Goal: Task Accomplishment & Management: Use online tool/utility

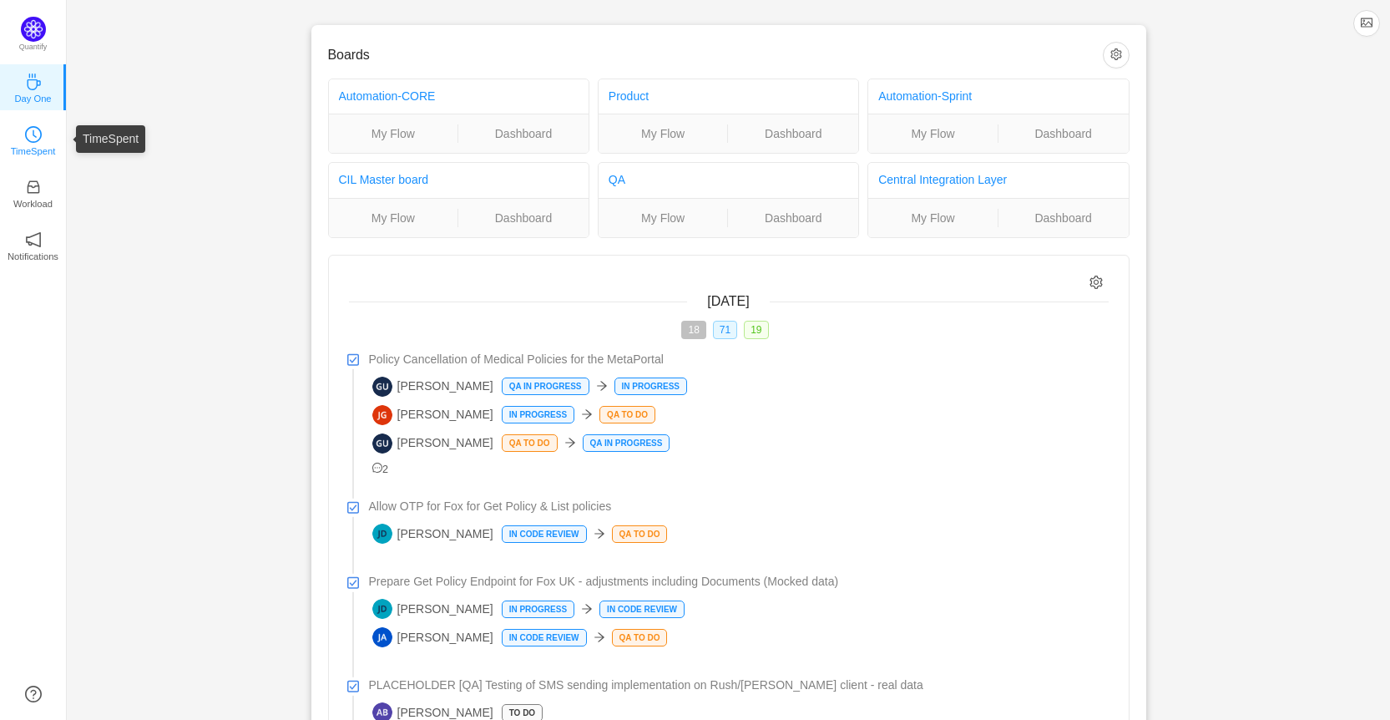
click at [43, 144] on p "TimeSpent" at bounding box center [33, 151] width 45 height 15
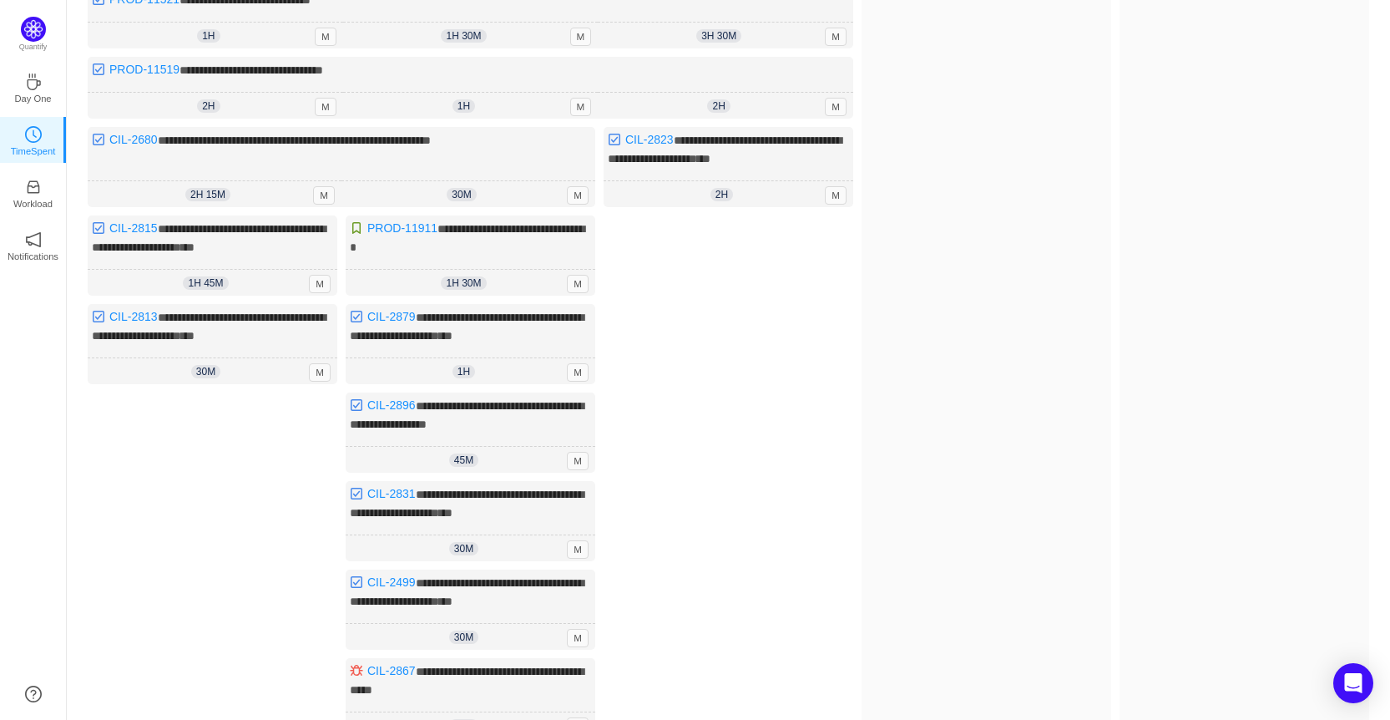
scroll to position [522, 0]
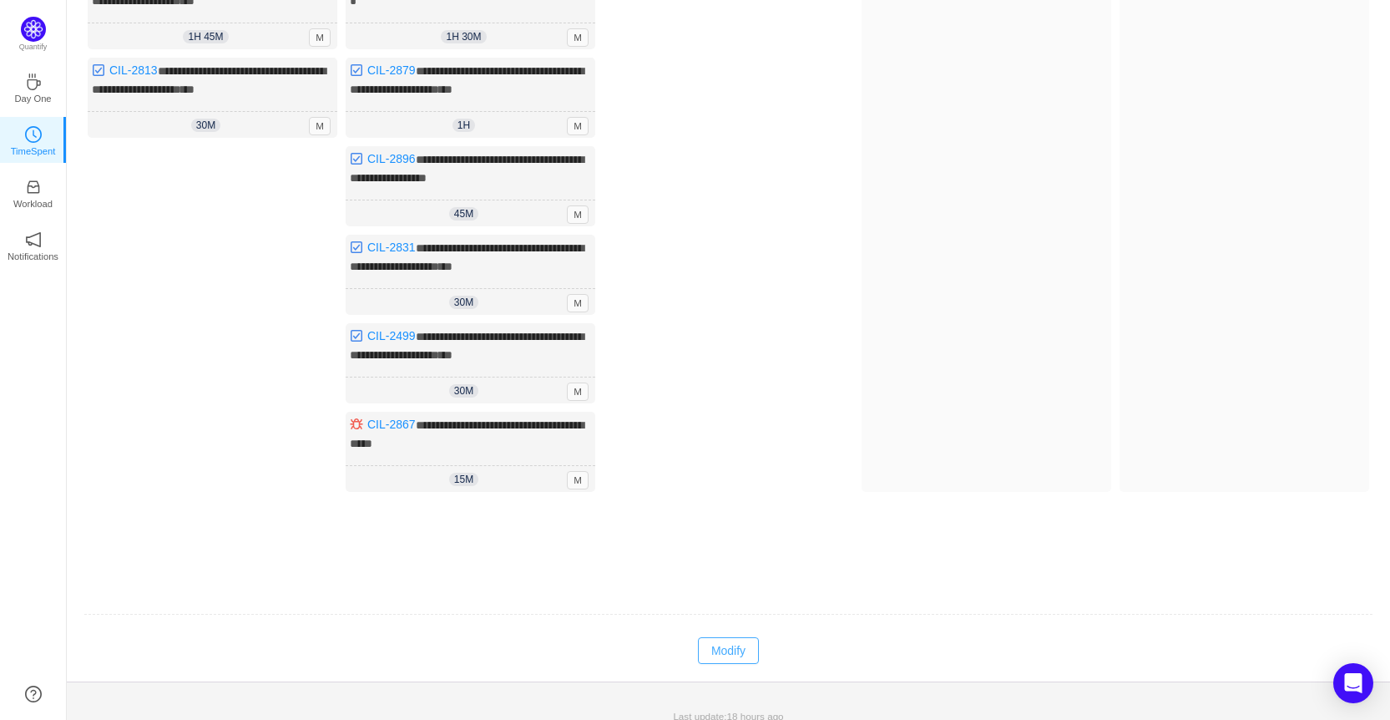
click at [754, 637] on button "Modify" at bounding box center [728, 650] width 61 height 27
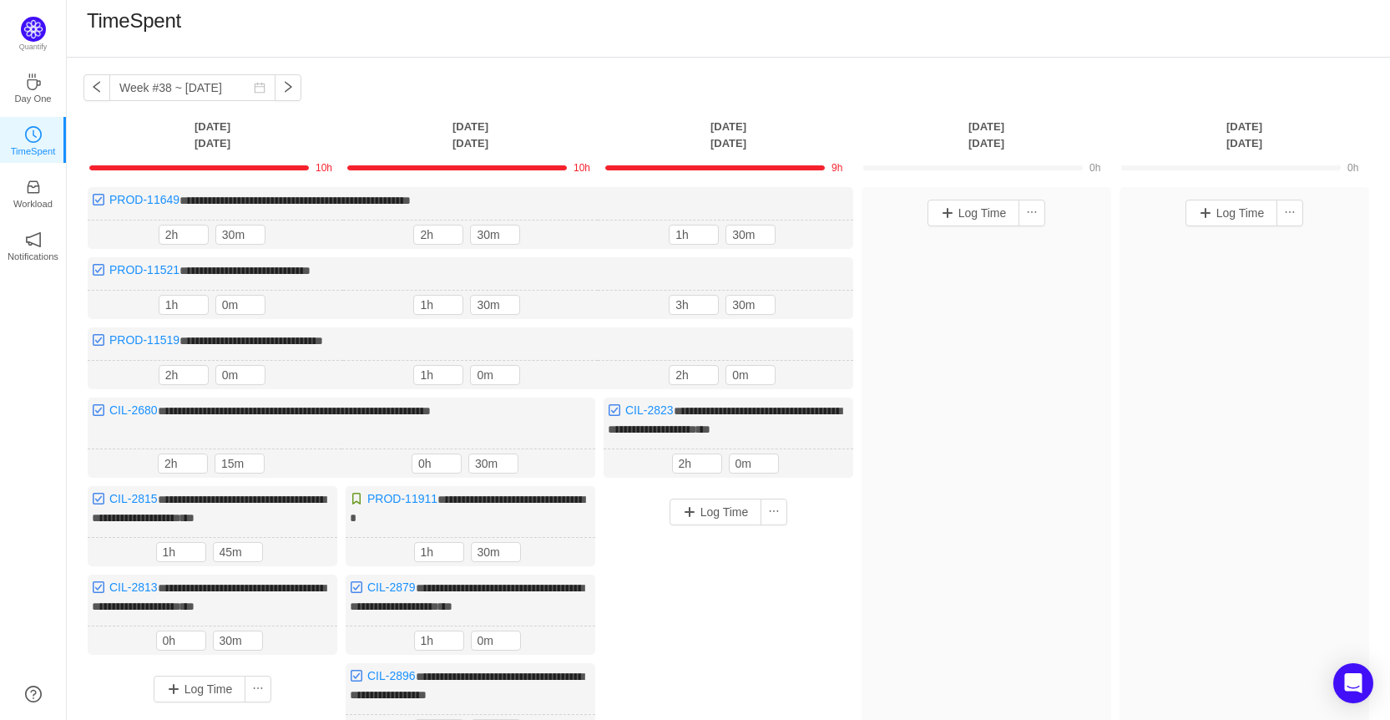
scroll to position [0, 0]
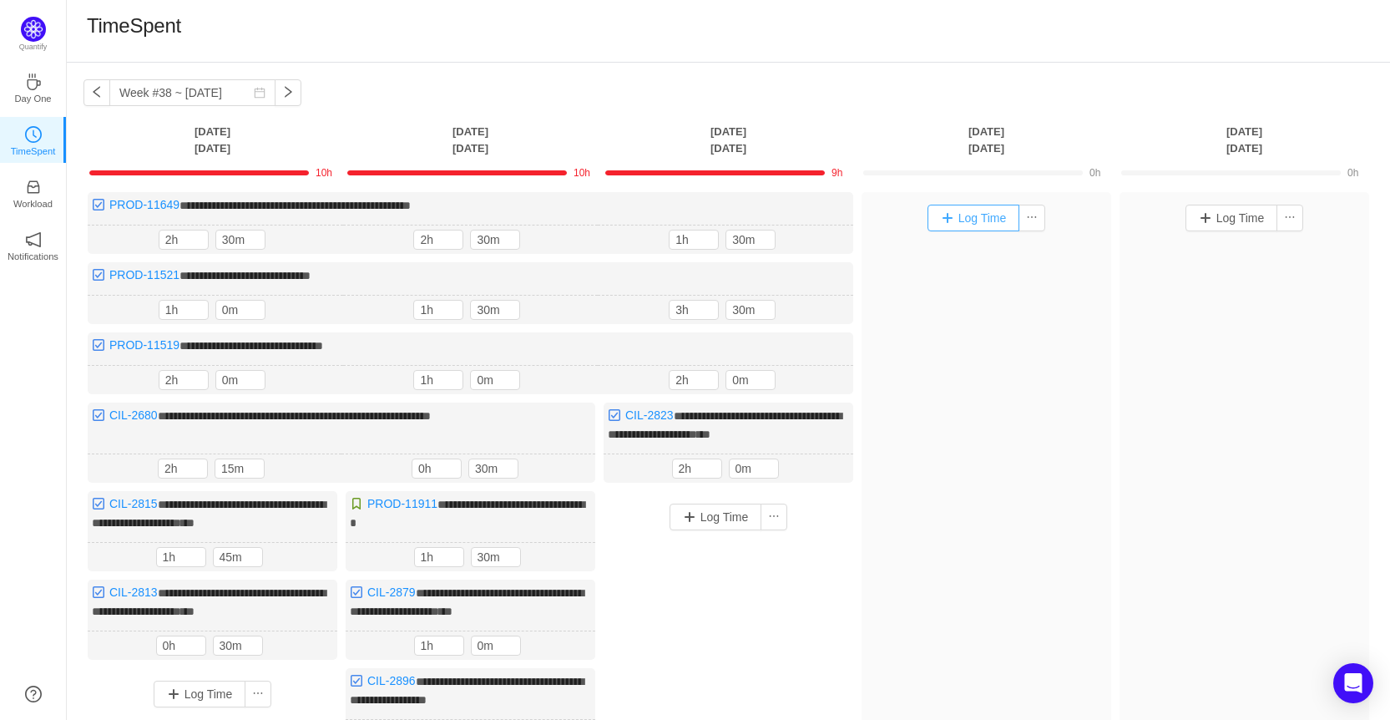
click at [980, 217] on button "Log Time" at bounding box center [974, 218] width 93 height 27
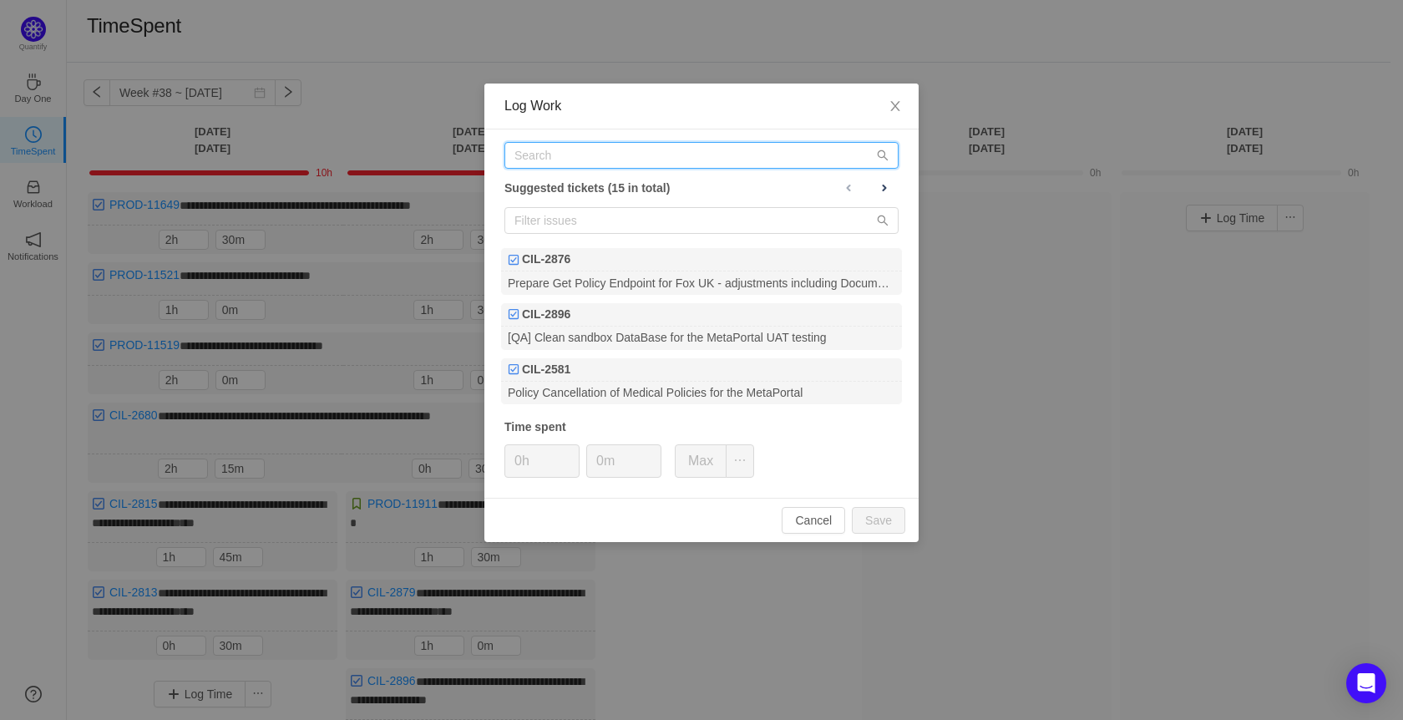
click at [580, 156] on input "text" at bounding box center [701, 155] width 394 height 27
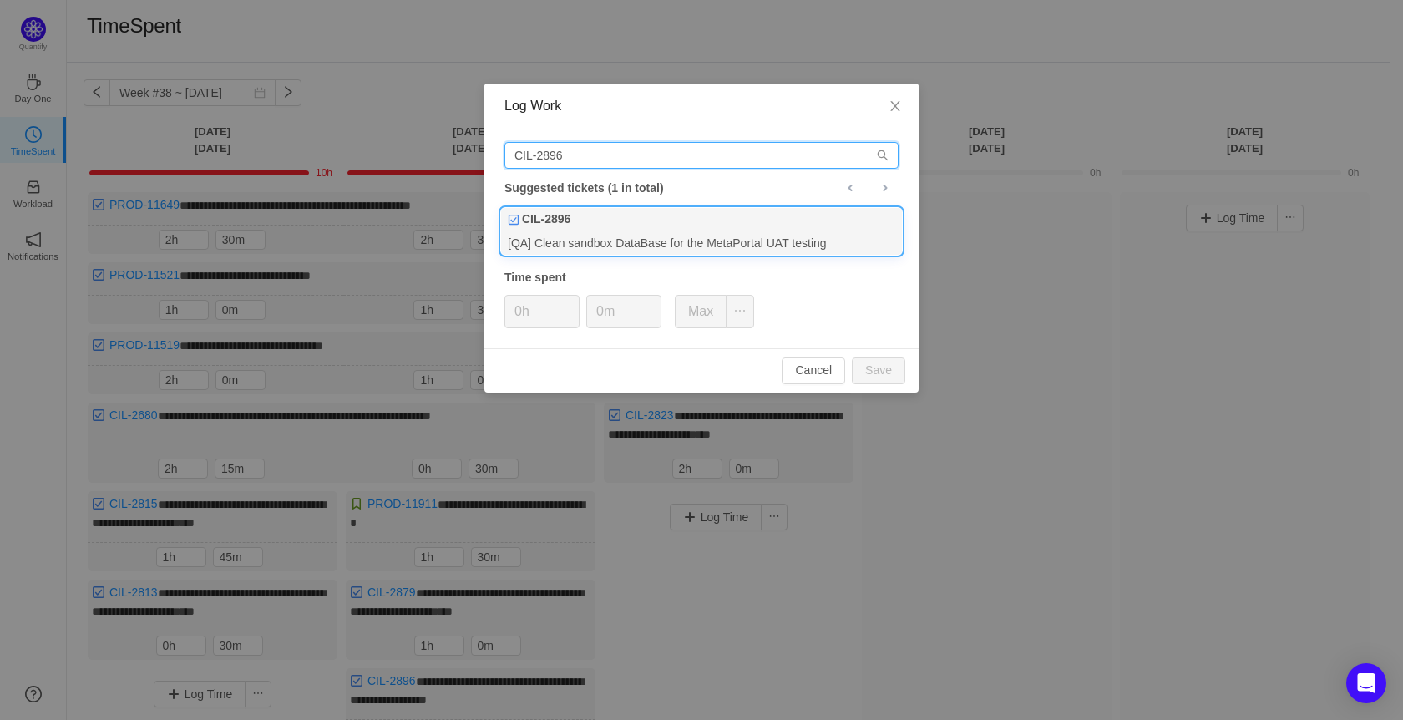
type input "CIL-2896"
click at [603, 243] on div "[QA] Clean sandbox DataBase for the MetaPortal UAT testing" at bounding box center [701, 242] width 401 height 23
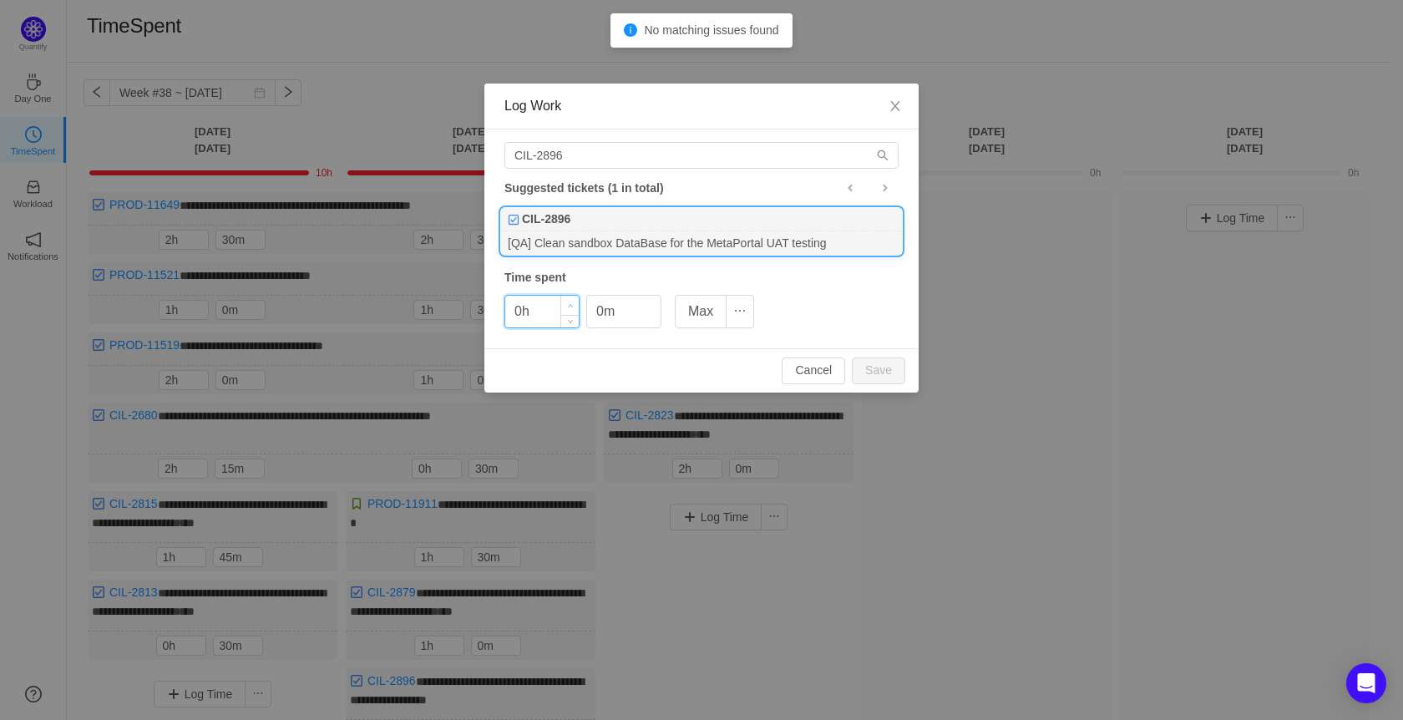
type input "1h"
click at [569, 306] on icon "icon: up" at bounding box center [570, 305] width 5 height 3
click at [654, 304] on icon "icon: up" at bounding box center [653, 306] width 6 height 6
type input "30m"
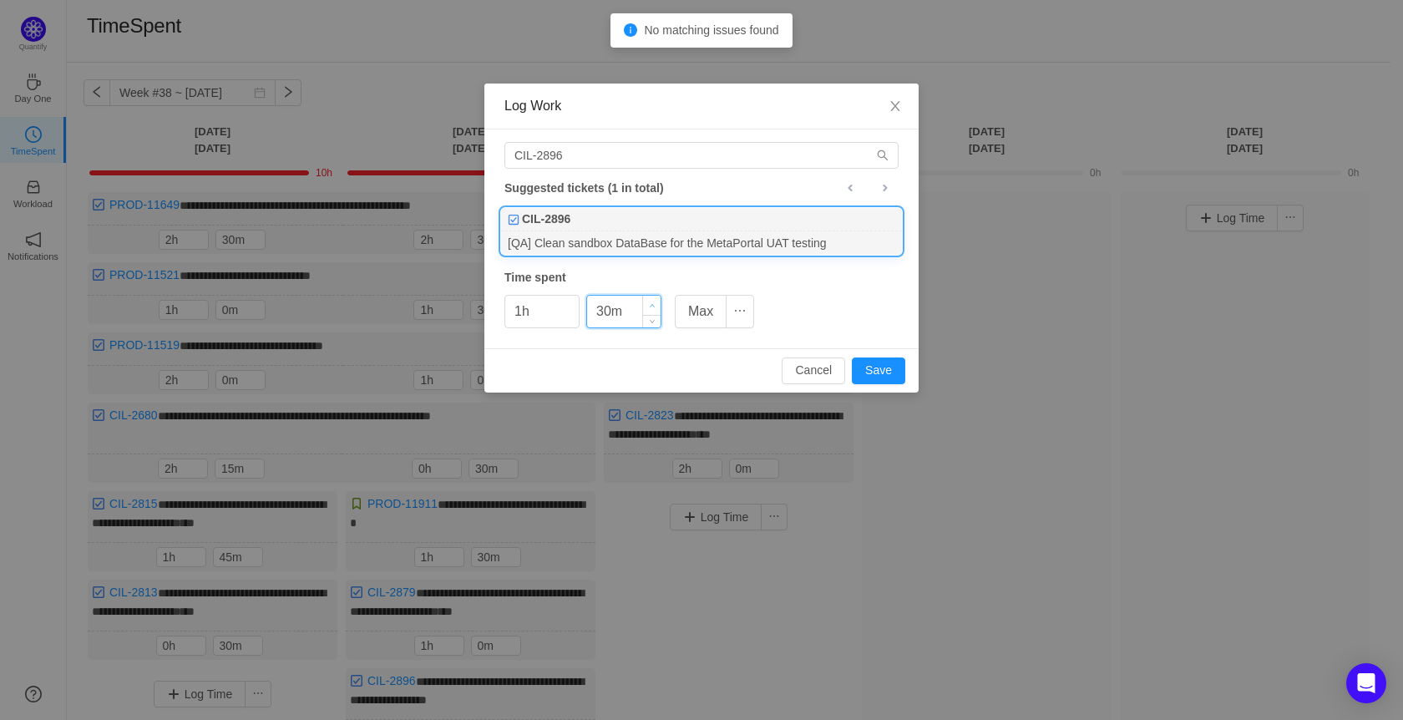
click at [654, 304] on icon "icon: up" at bounding box center [653, 306] width 6 height 6
click at [888, 376] on button "Save" at bounding box center [878, 370] width 53 height 27
type input "0h"
type input "0m"
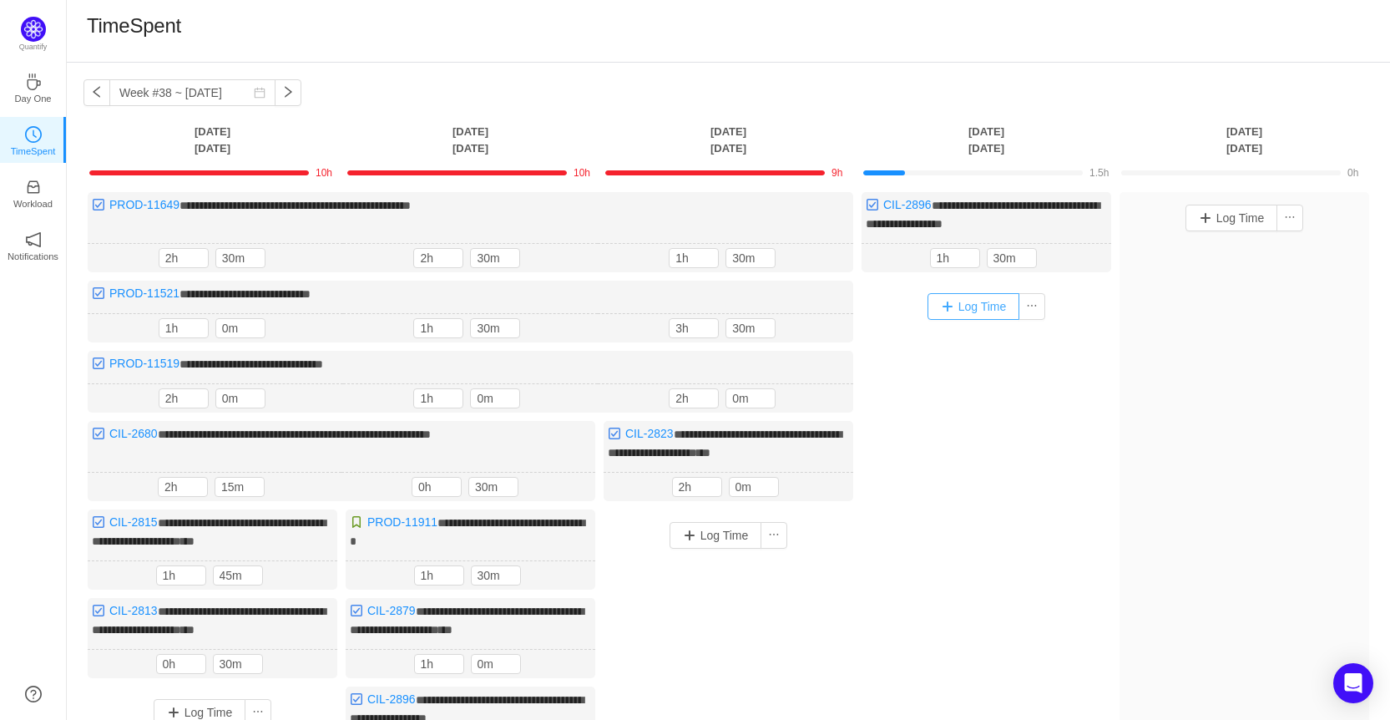
click at [958, 303] on button "Log Time" at bounding box center [974, 306] width 93 height 27
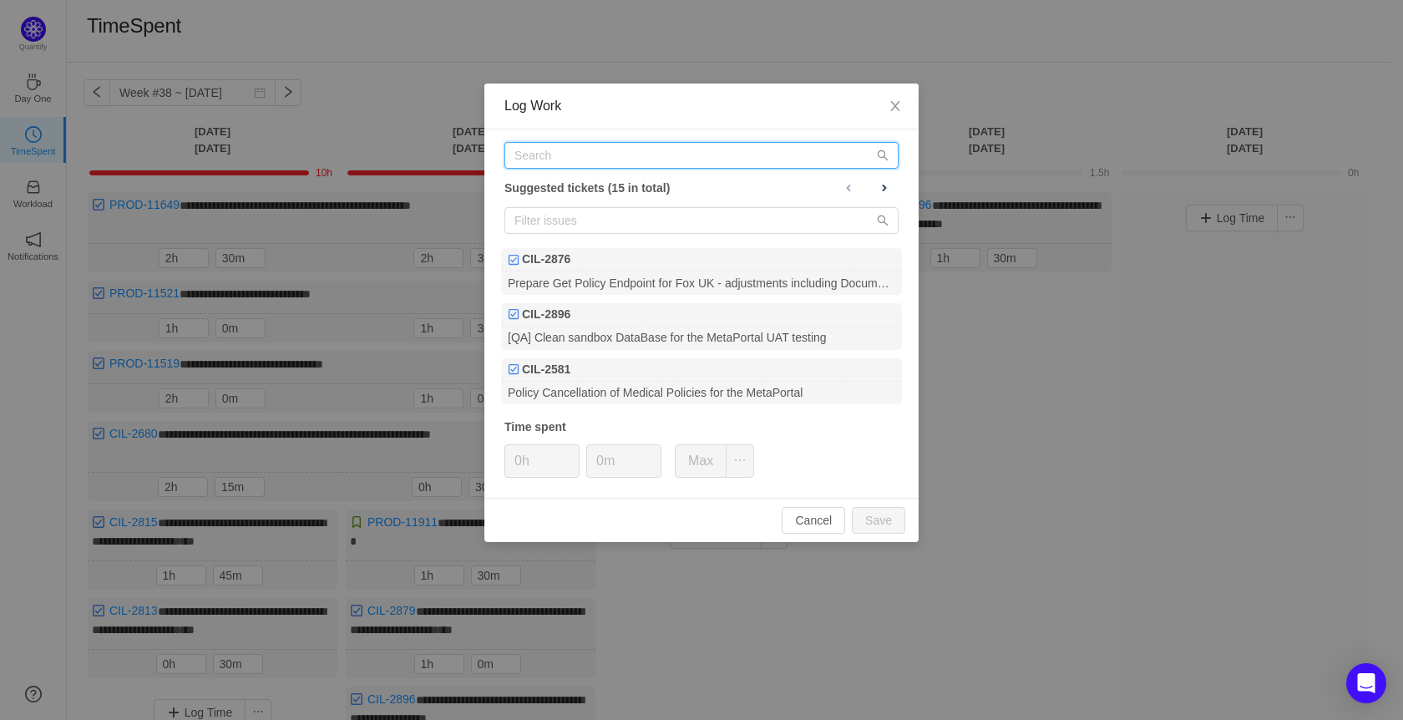
click at [577, 146] on input "text" at bounding box center [701, 155] width 394 height 27
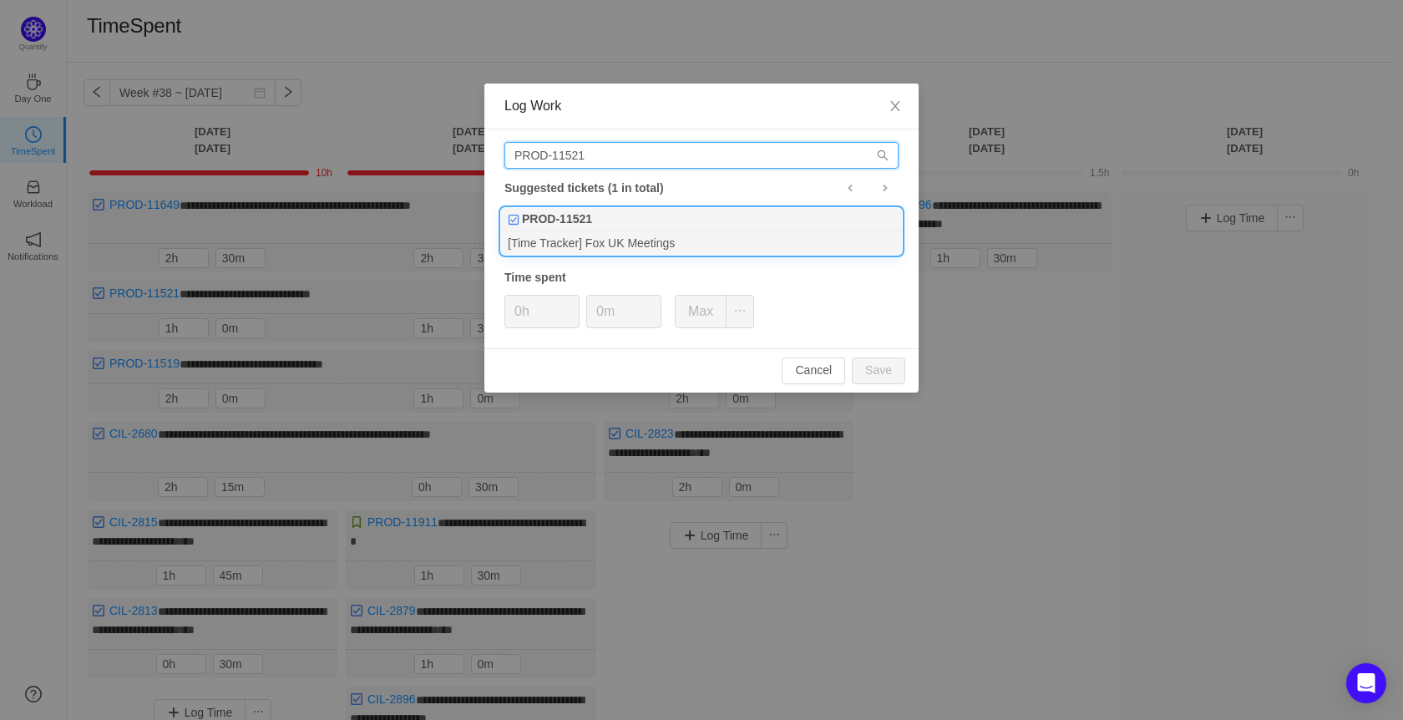
type input "PROD-11521"
click at [593, 243] on div "[Time Tracker] Fox UK Meetings" at bounding box center [701, 242] width 401 height 23
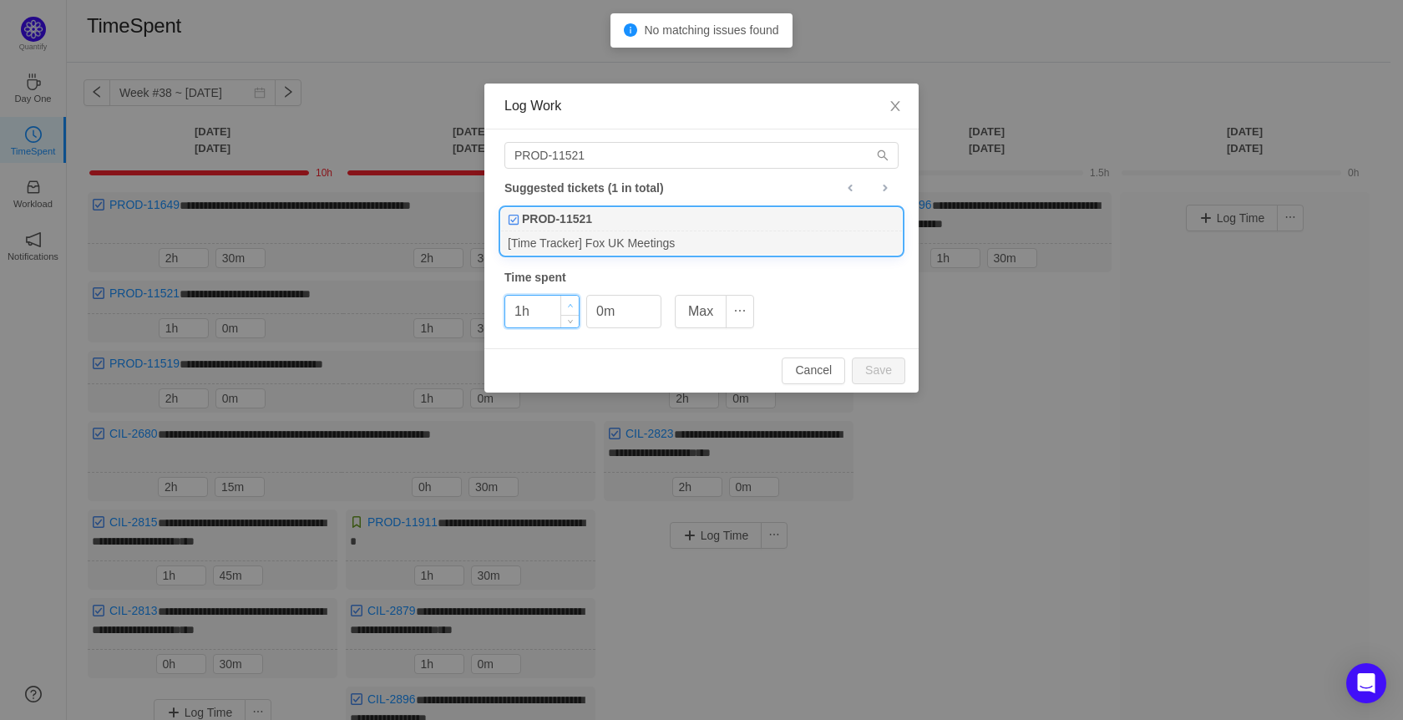
click at [572, 308] on icon "icon: up" at bounding box center [571, 306] width 6 height 6
click at [571, 308] on icon "icon: up" at bounding box center [571, 306] width 6 height 6
click at [883, 379] on button "Save" at bounding box center [878, 370] width 53 height 27
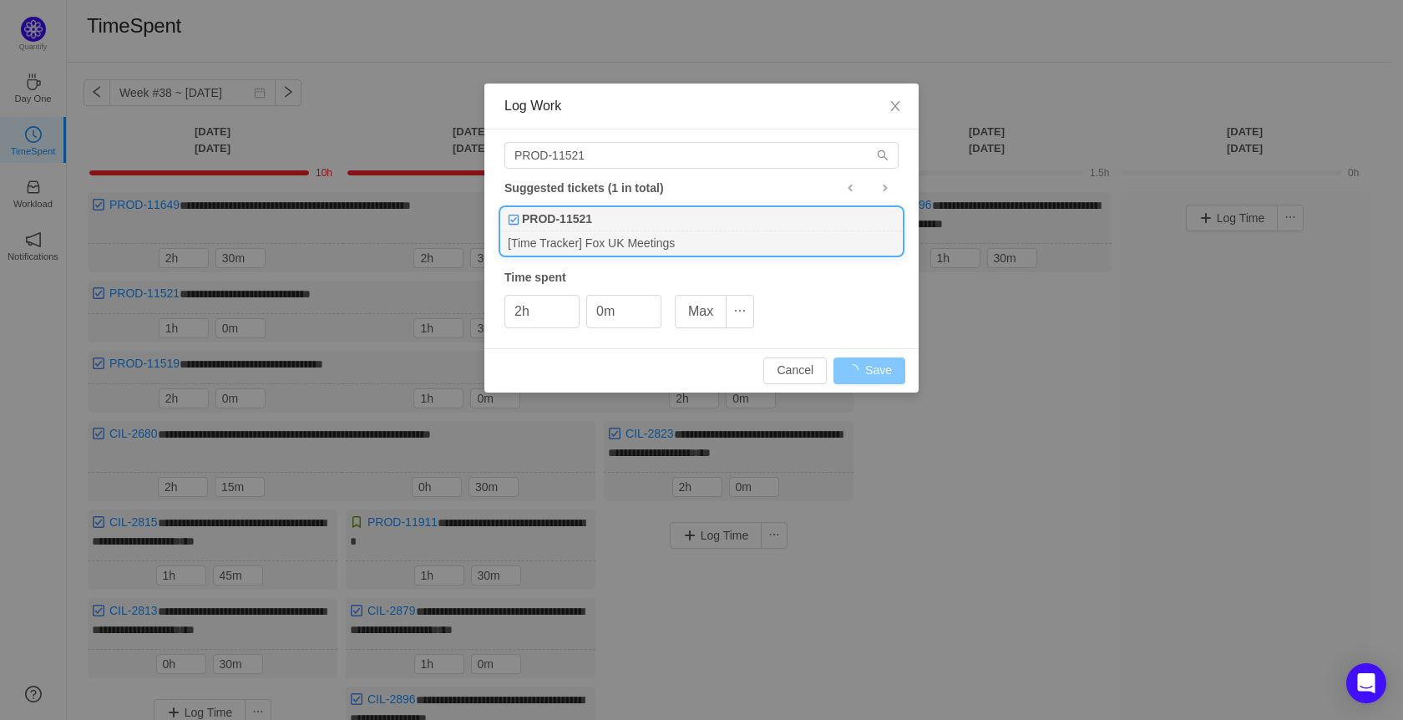
type input "0h"
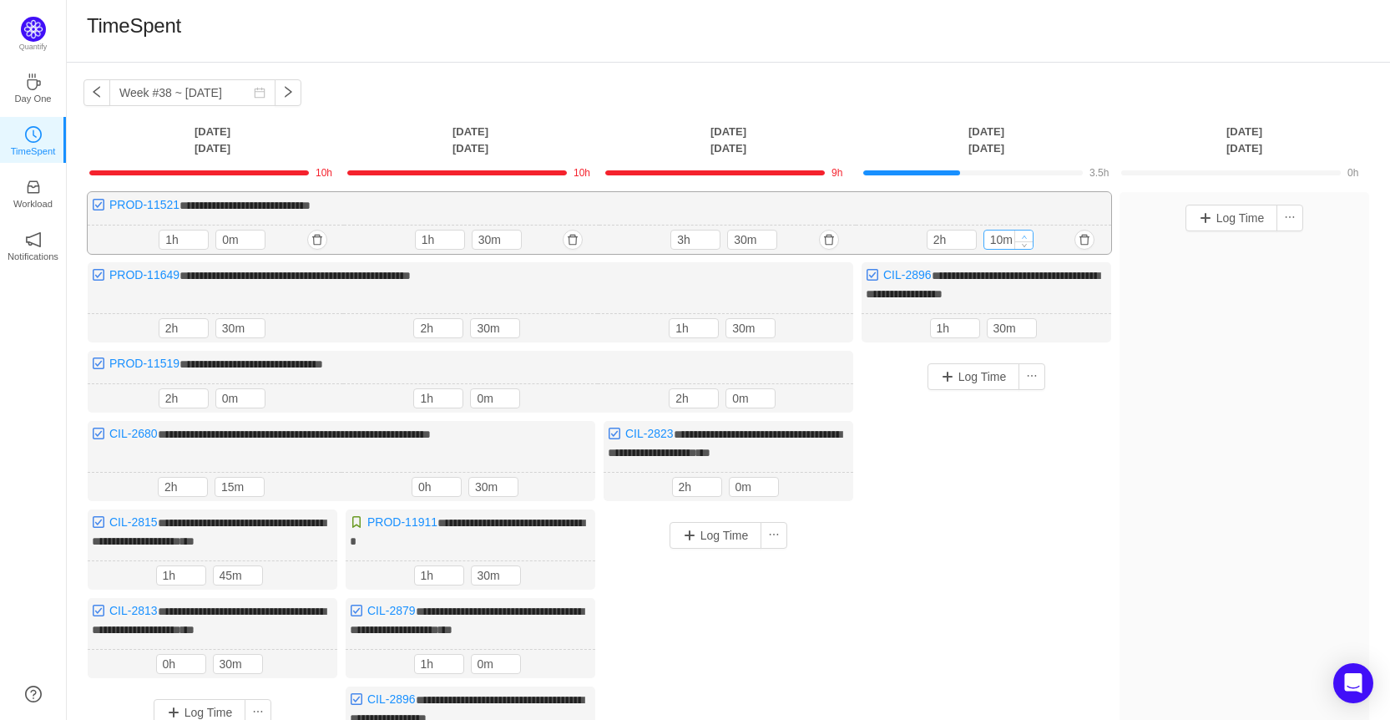
click at [1022, 235] on icon "icon: up" at bounding box center [1024, 237] width 6 height 6
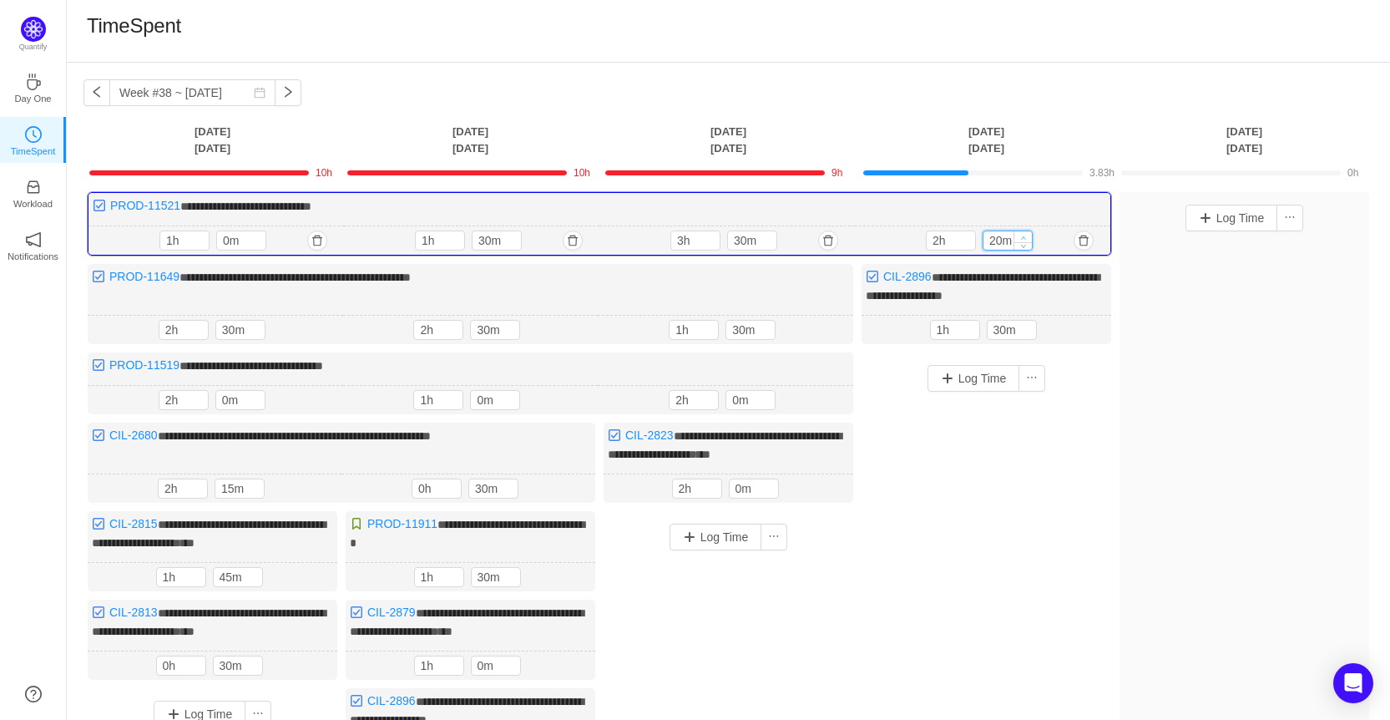
click at [1022, 235] on icon "icon: up" at bounding box center [1024, 238] width 6 height 6
type input "30m"
click at [1022, 235] on icon "icon: up" at bounding box center [1024, 238] width 6 height 6
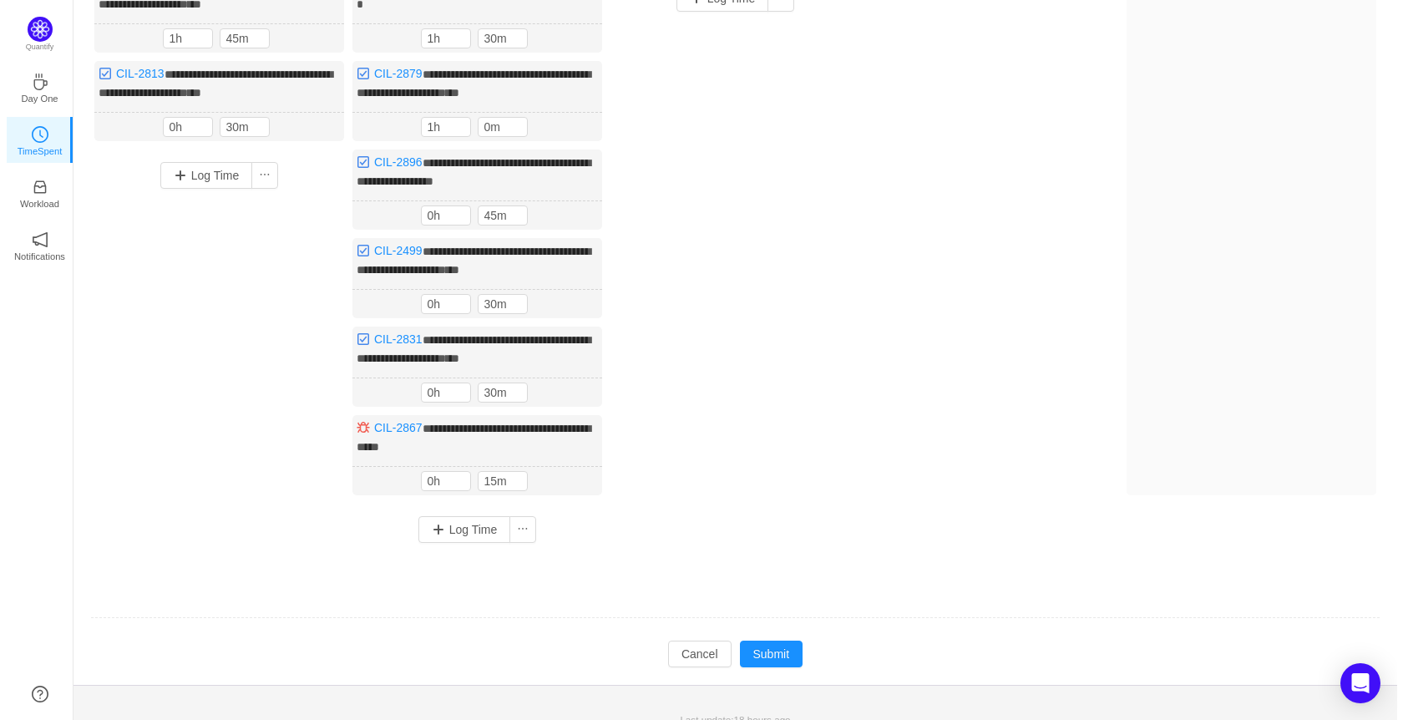
scroll to position [541, 0]
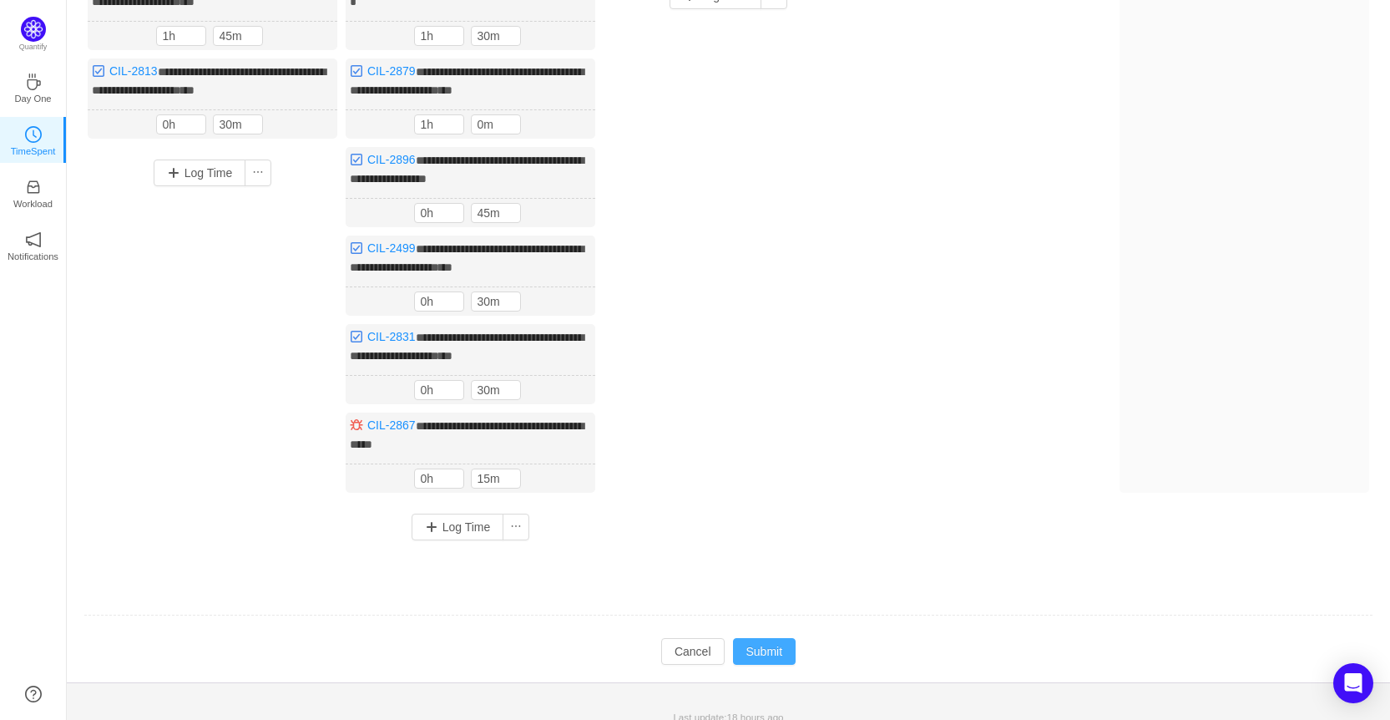
click at [790, 638] on button "Submit" at bounding box center [764, 651] width 63 height 27
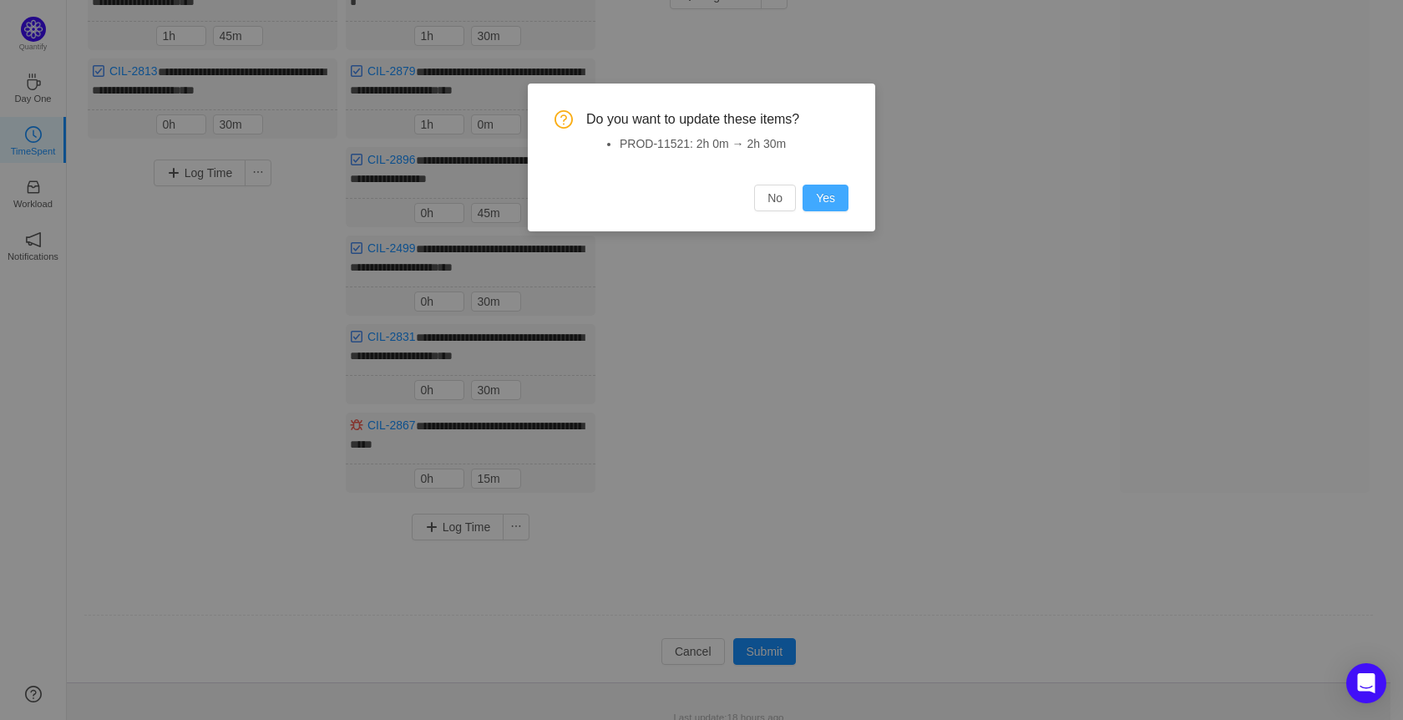
click at [831, 199] on button "Yes" at bounding box center [825, 198] width 46 height 27
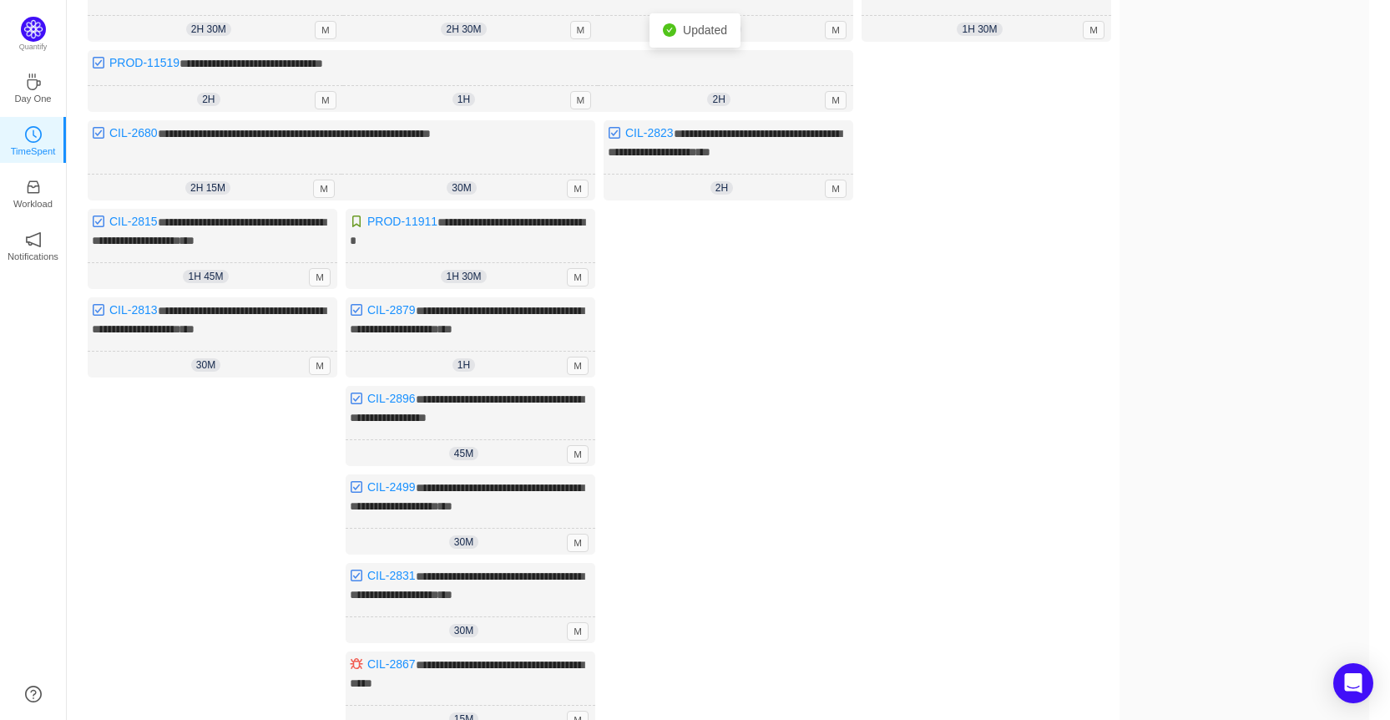
scroll to position [539, 0]
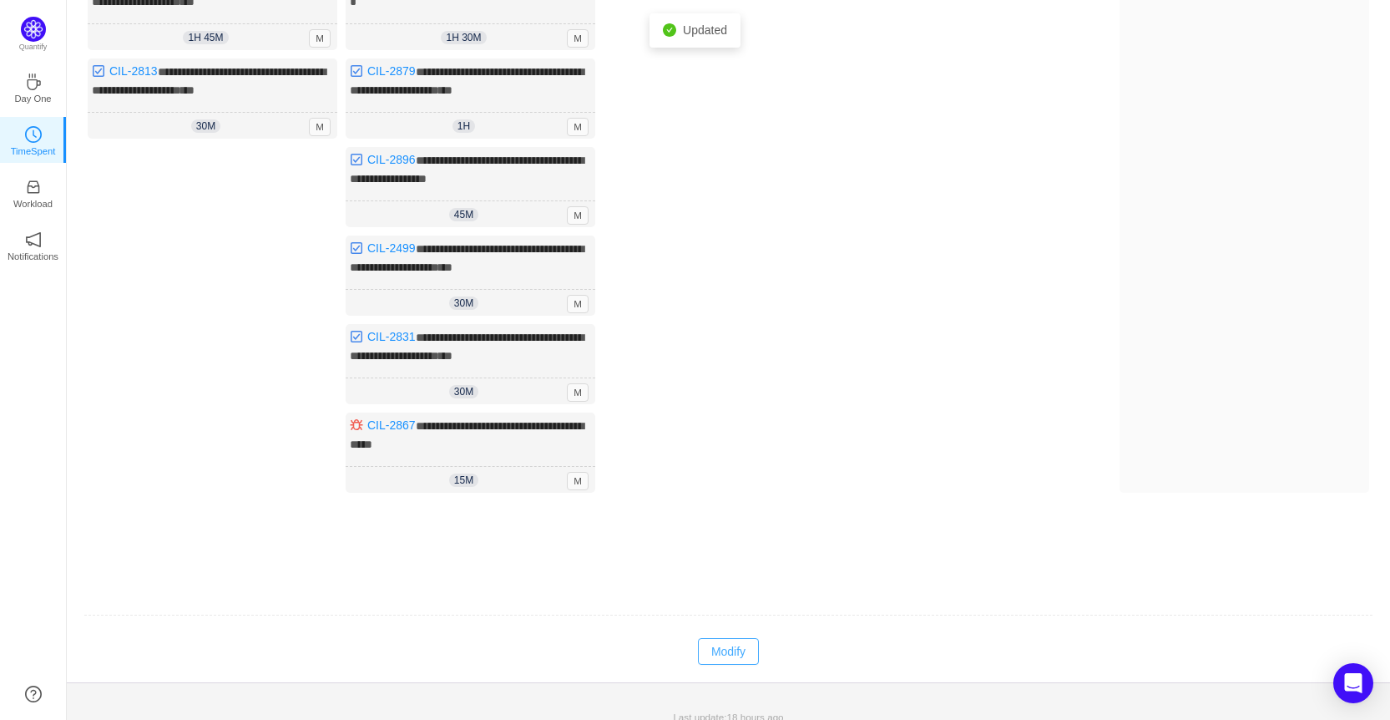
click at [733, 638] on button "Modify" at bounding box center [728, 651] width 61 height 27
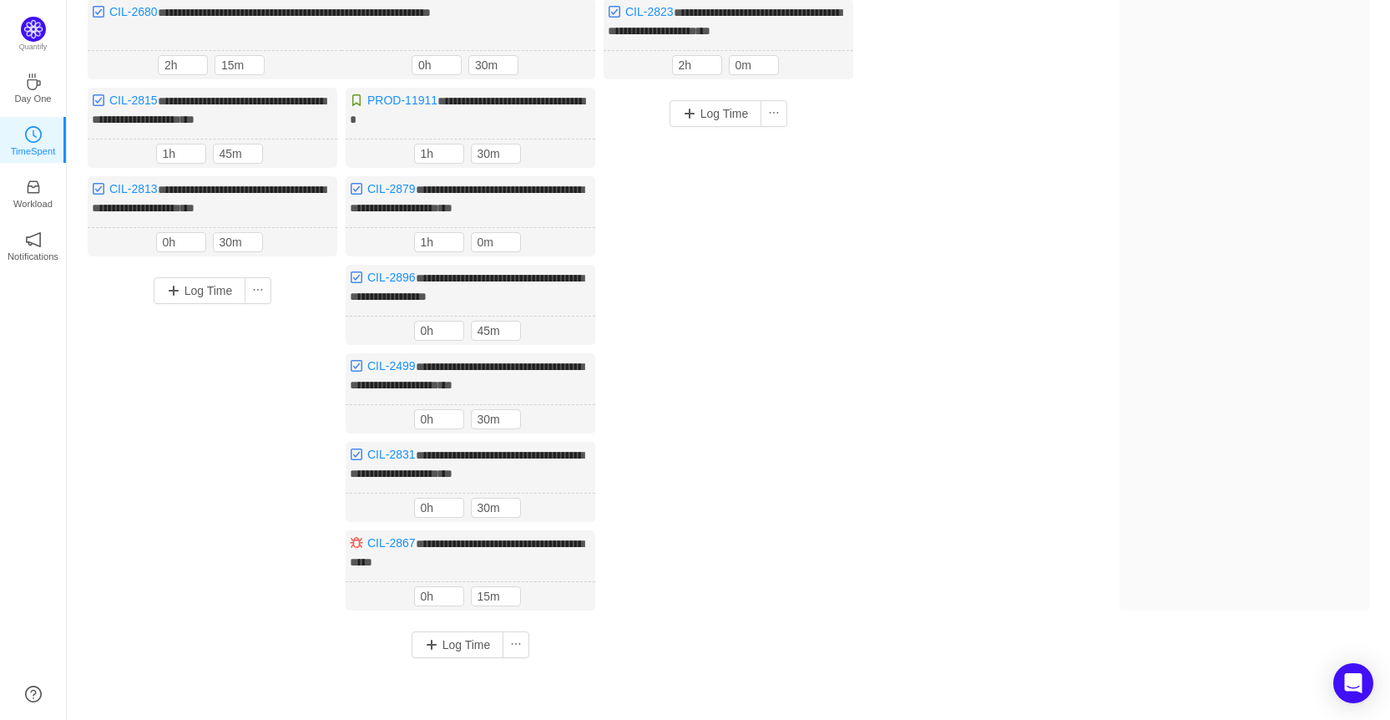
scroll to position [122, 0]
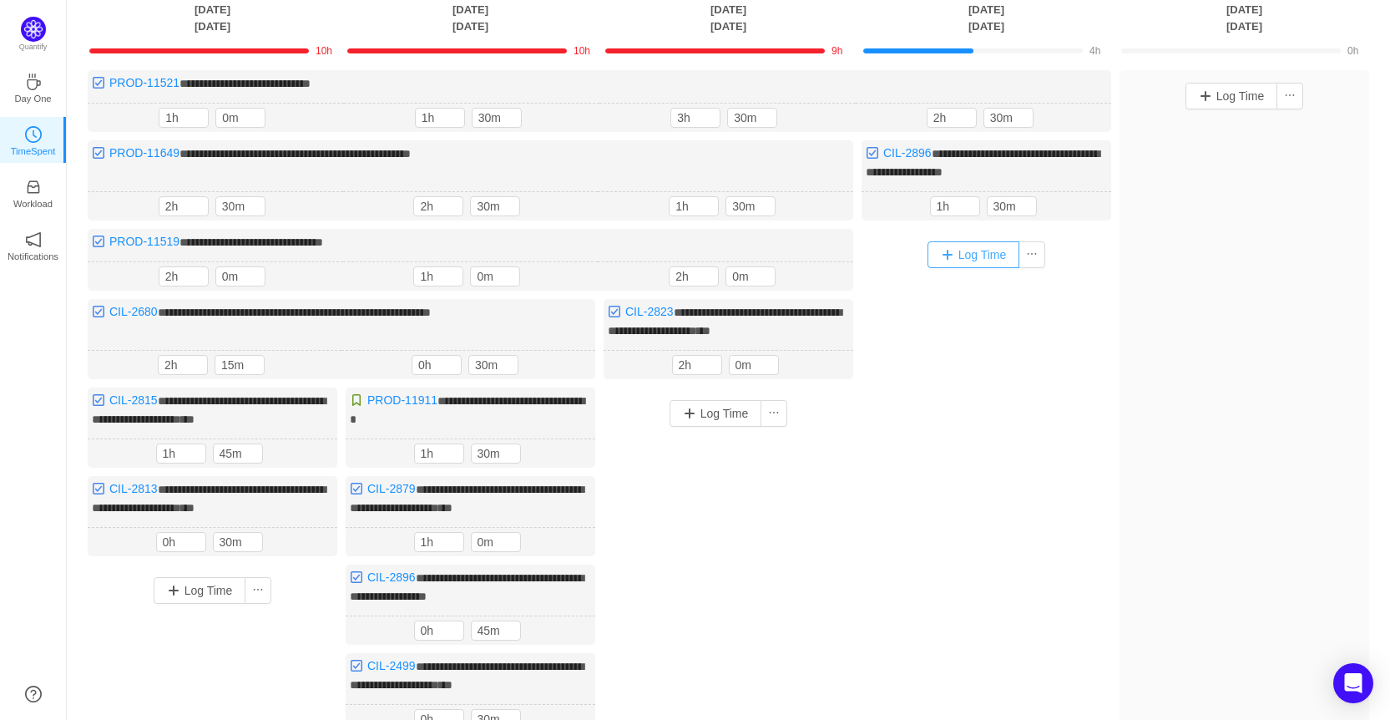
click at [1010, 259] on button "Log Time" at bounding box center [974, 254] width 93 height 27
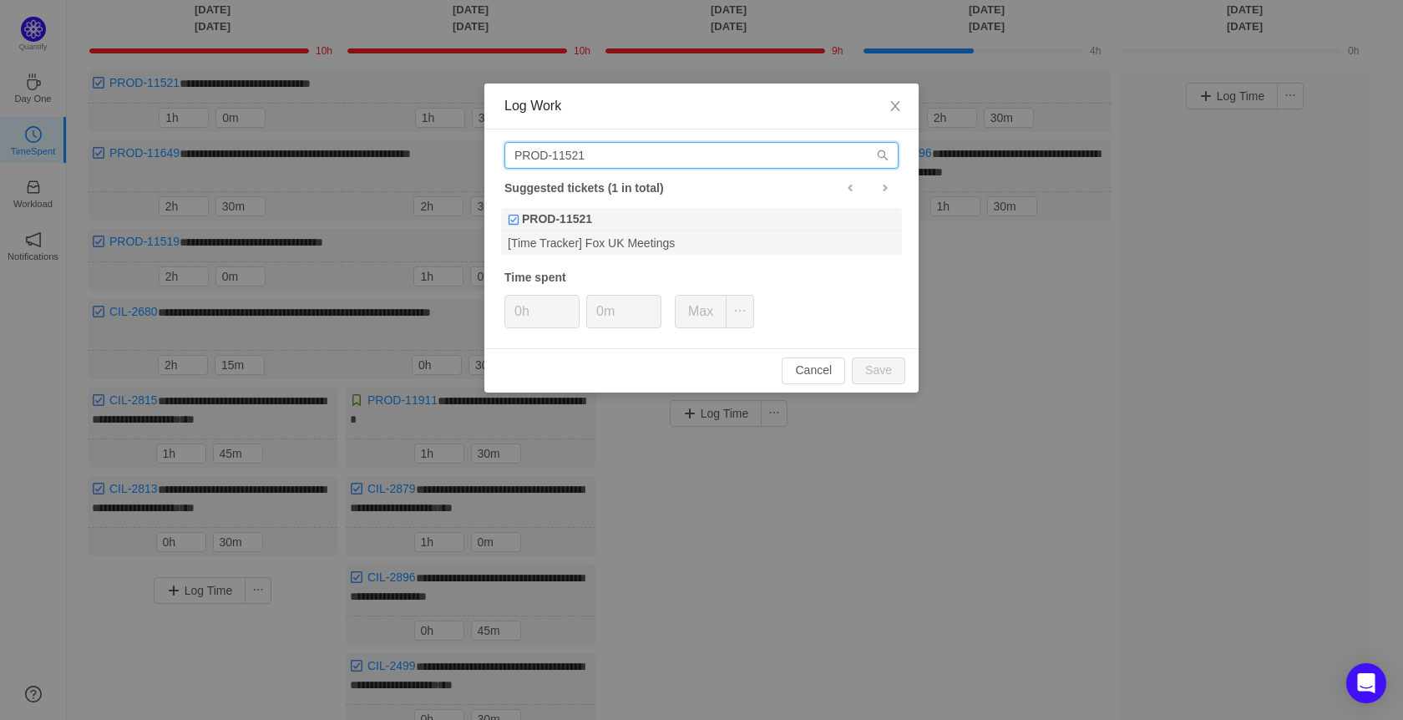
click at [593, 154] on input "PROD-11521" at bounding box center [701, 155] width 394 height 27
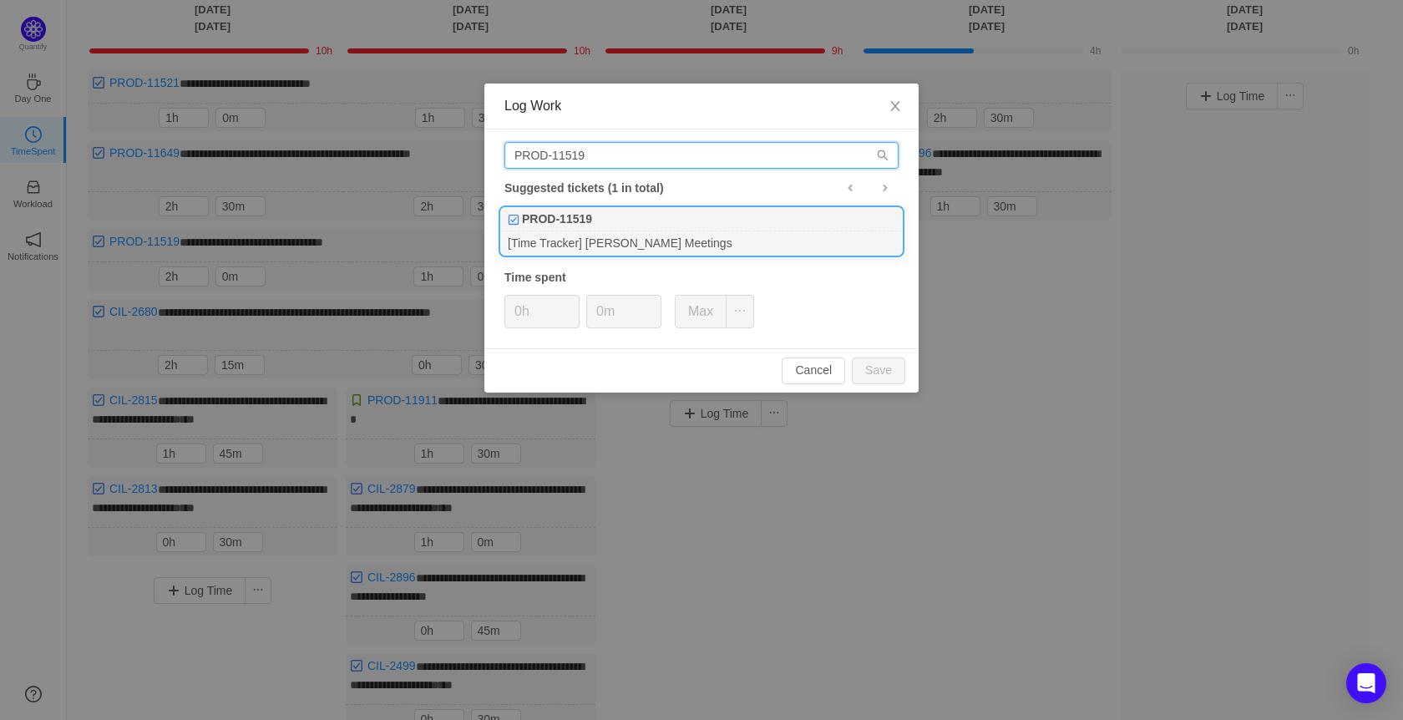
type input "PROD-11519"
click at [640, 218] on div "PROD-11519" at bounding box center [701, 219] width 401 height 23
click at [566, 302] on span "Increase Value" at bounding box center [570, 305] width 18 height 19
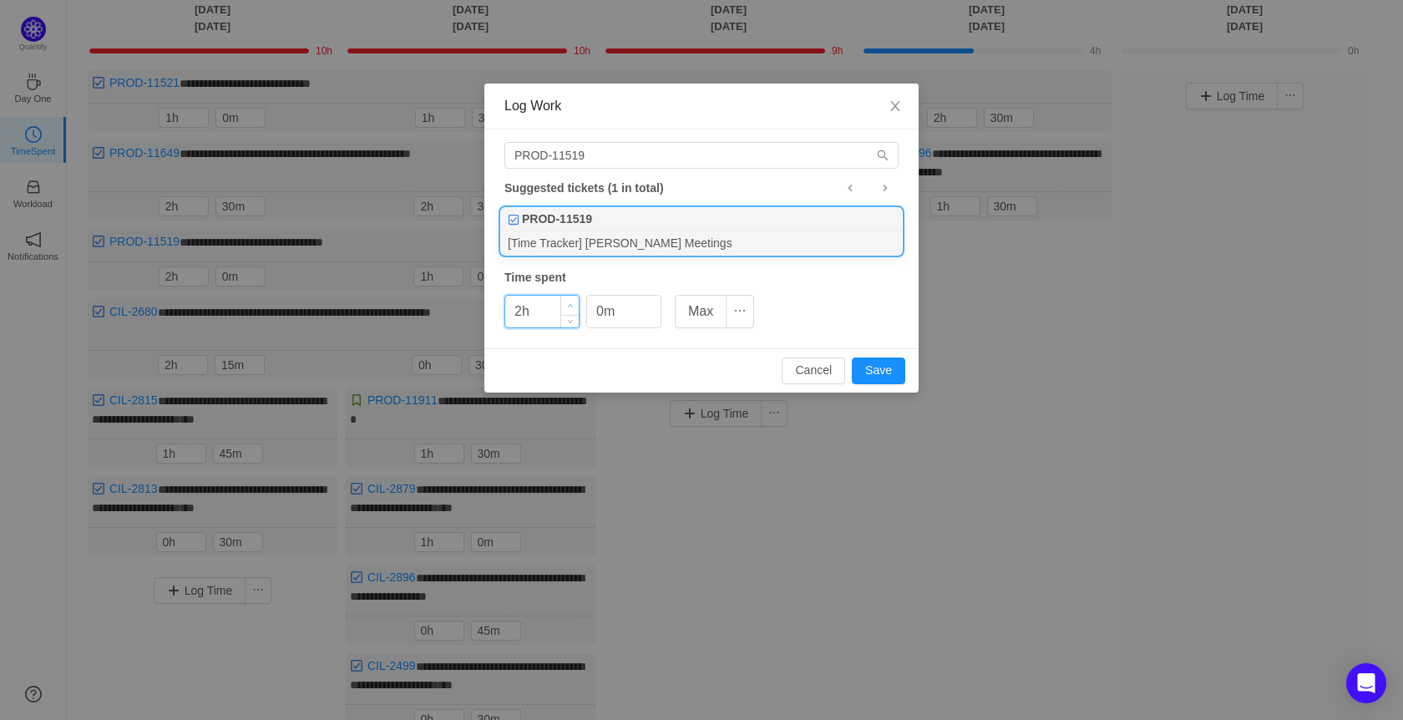
click at [569, 301] on span "Increase Value" at bounding box center [570, 305] width 18 height 19
type input "3h"
click at [569, 301] on span "Increase Value" at bounding box center [570, 305] width 18 height 19
click at [650, 303] on icon "icon: up" at bounding box center [653, 306] width 6 height 6
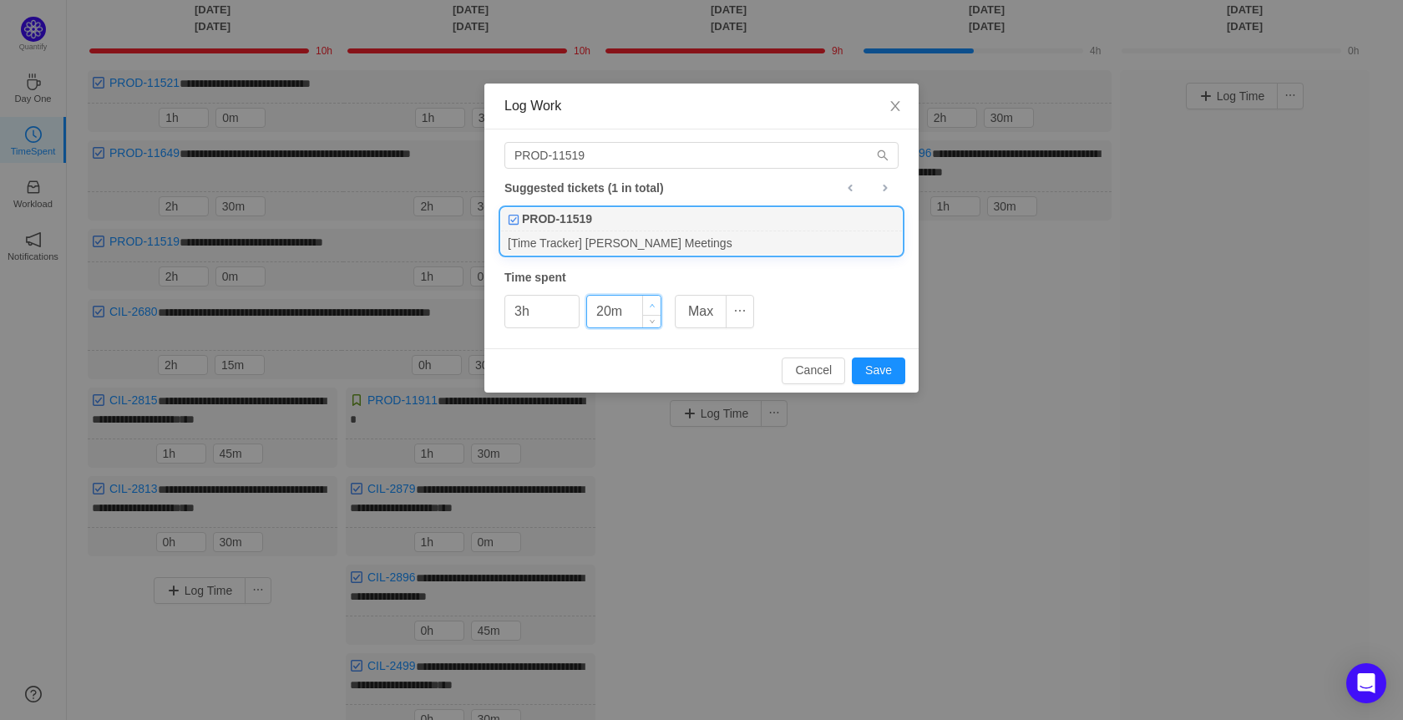
type input "30m"
click at [650, 303] on icon "icon: up" at bounding box center [653, 306] width 6 height 6
click at [876, 365] on button "Save" at bounding box center [878, 370] width 53 height 27
type input "0h"
type input "0m"
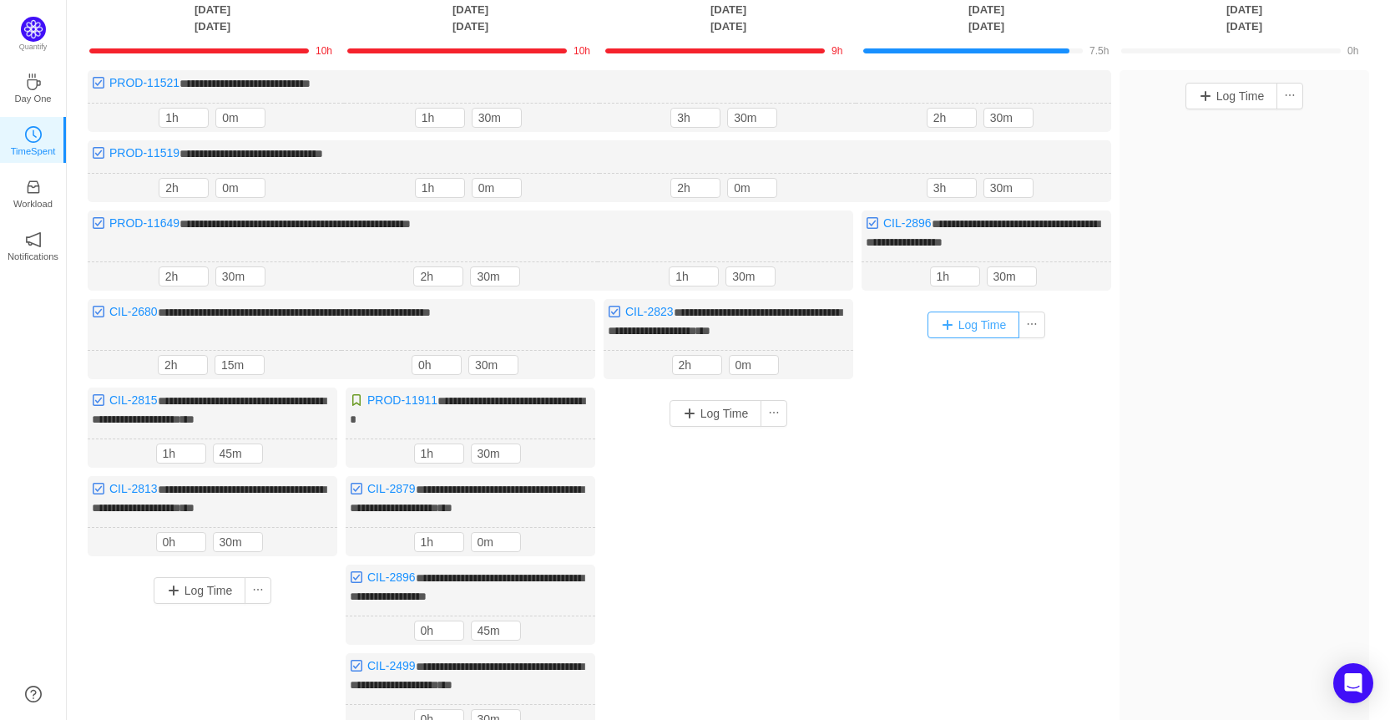
drag, startPoint x: 975, startPoint y: 324, endPoint x: 858, endPoint y: 289, distance: 122.9
click at [975, 323] on button "Log Time" at bounding box center [974, 324] width 93 height 27
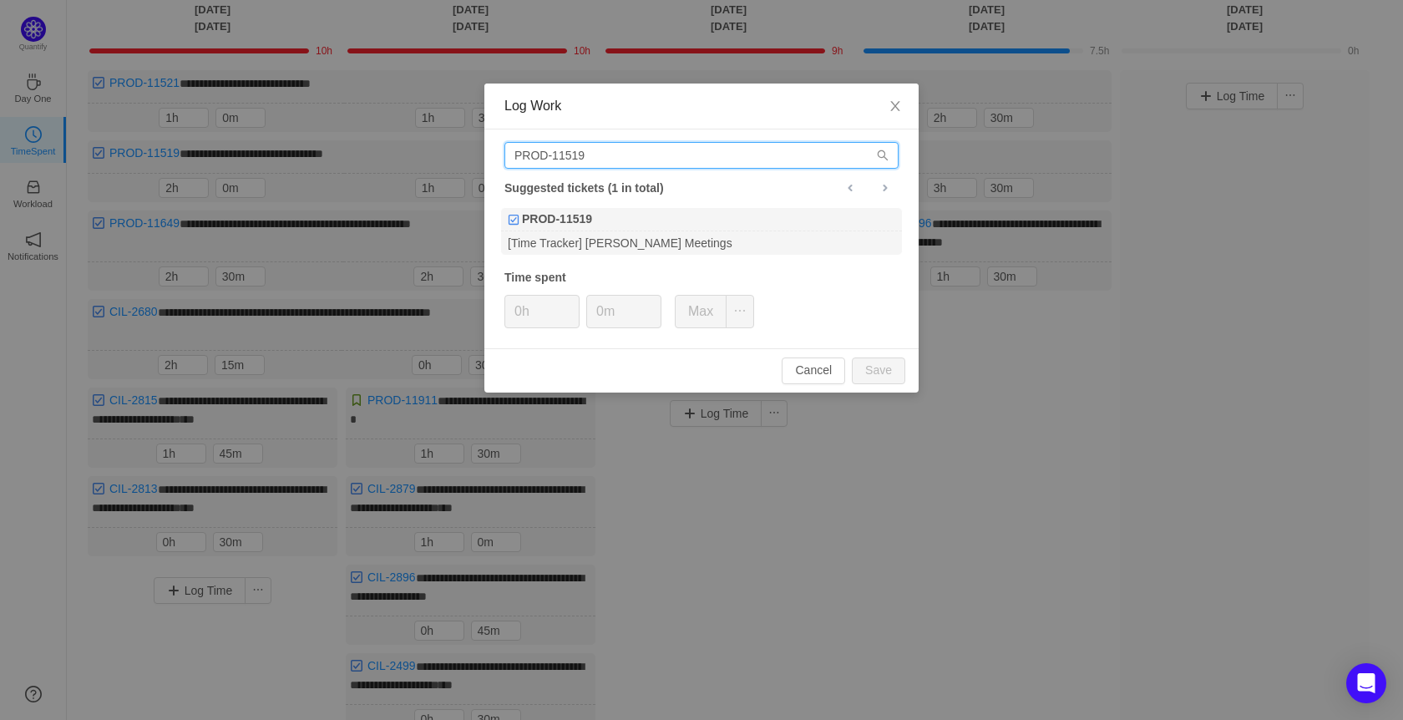
drag, startPoint x: 588, startPoint y: 152, endPoint x: 562, endPoint y: 153, distance: 25.9
click at [562, 153] on input "PROD-11519" at bounding box center [701, 155] width 394 height 27
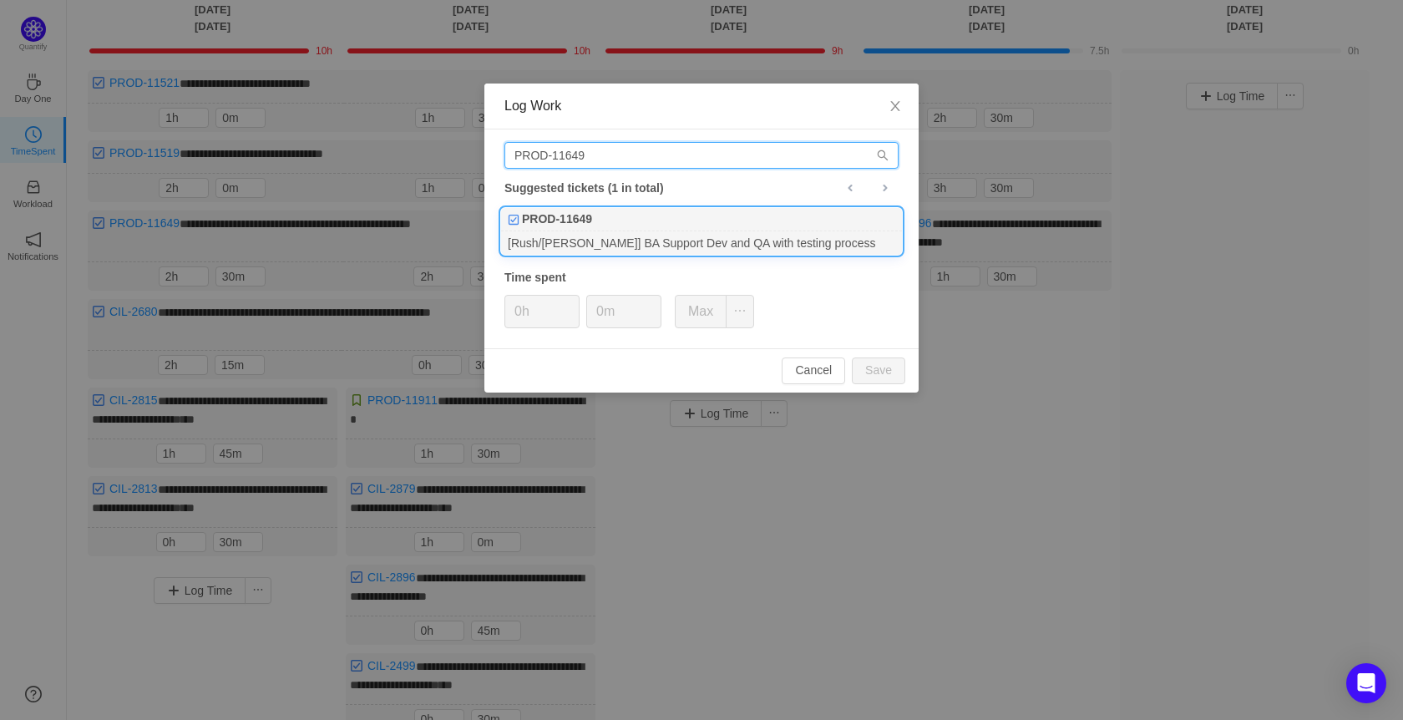
type input "PROD-11649"
click at [674, 211] on div "PROD-11649" at bounding box center [701, 219] width 401 height 23
click at [573, 301] on span "Increase Value" at bounding box center [570, 305] width 18 height 19
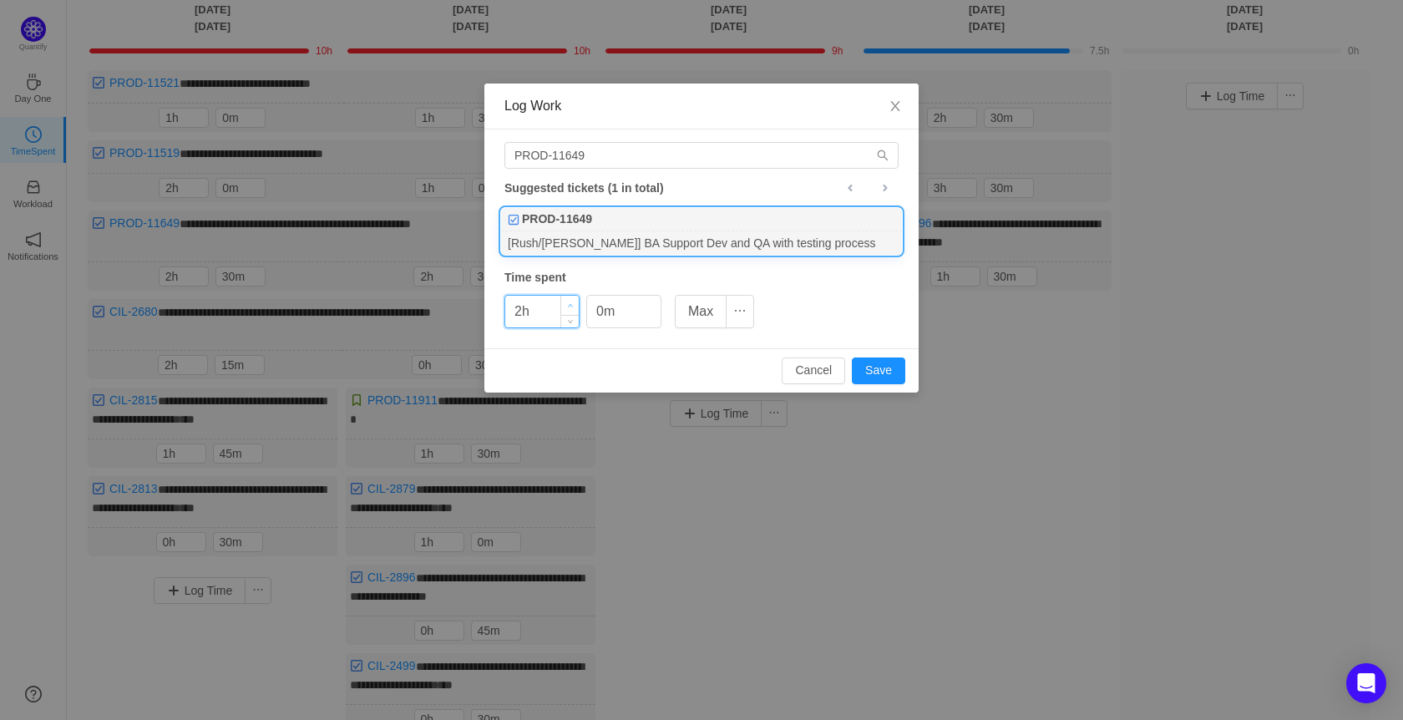
click at [573, 301] on span "Increase Value" at bounding box center [570, 305] width 18 height 19
click at [873, 368] on button "Save" at bounding box center [878, 370] width 53 height 27
type input "0h"
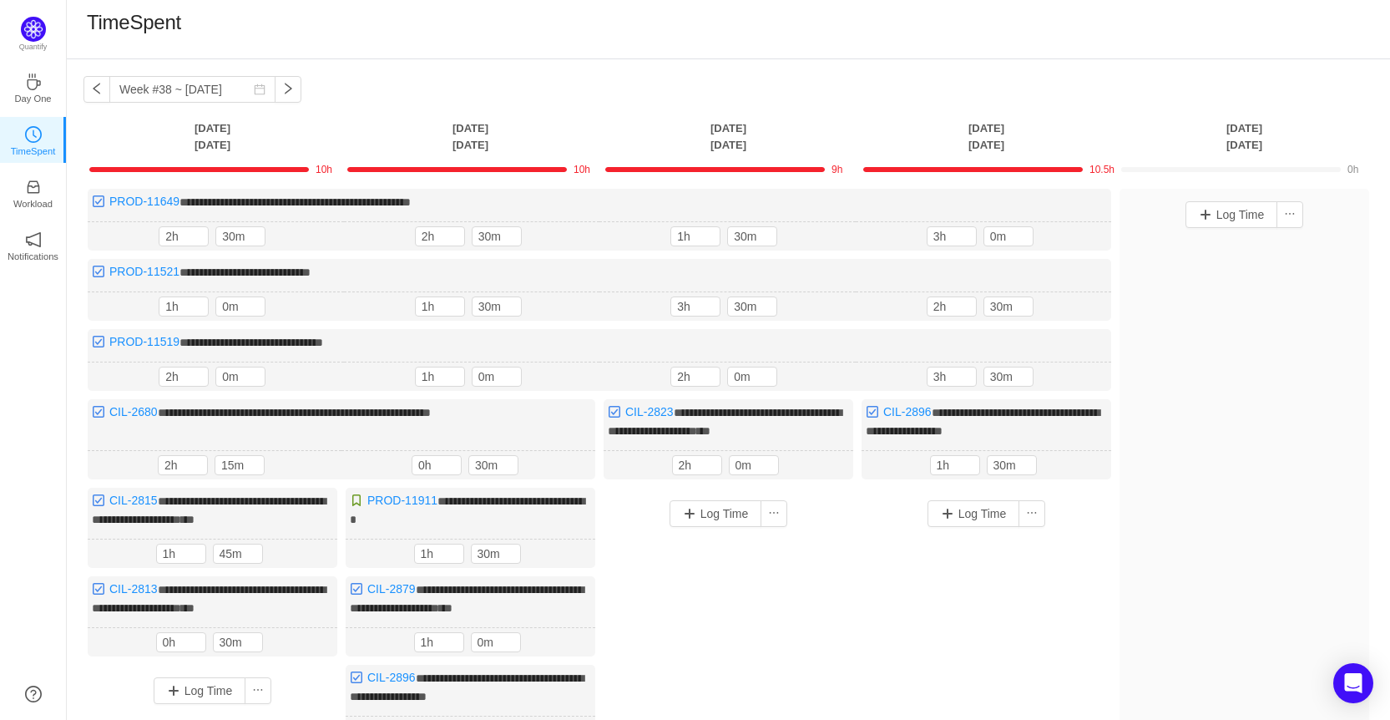
scroll to position [0, 0]
